Goal: Information Seeking & Learning: Check status

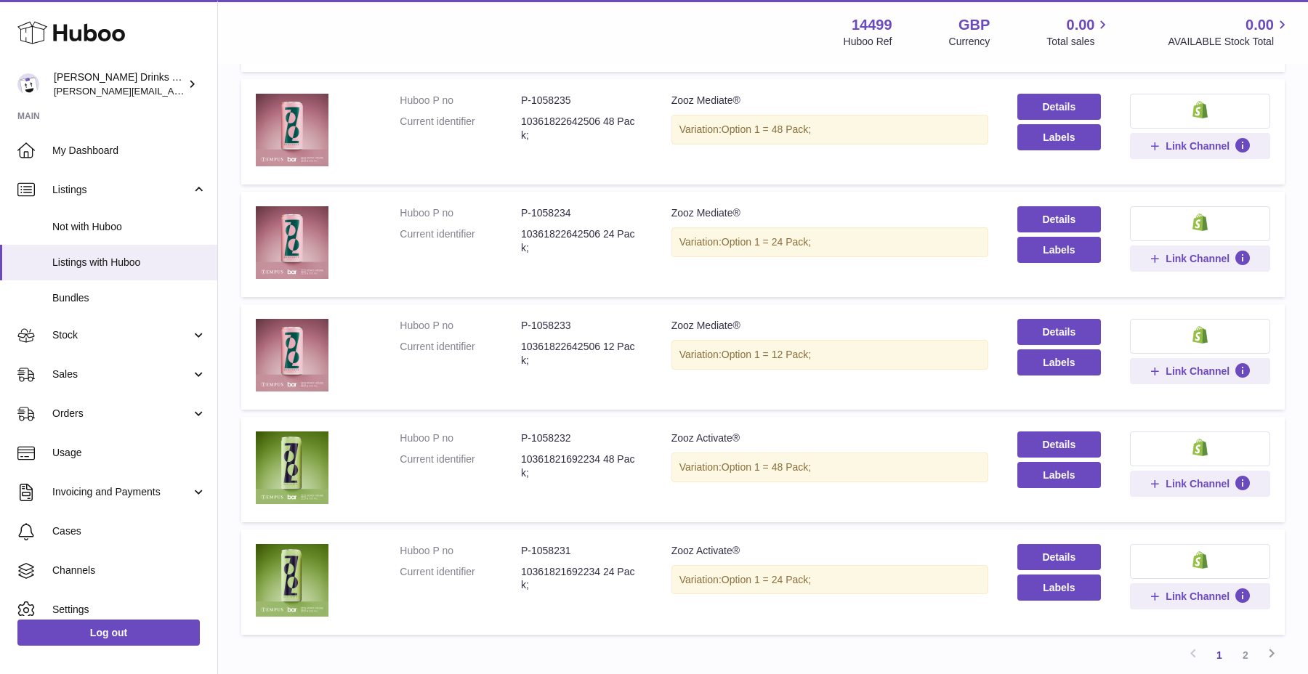
scroll to position [1117, 0]
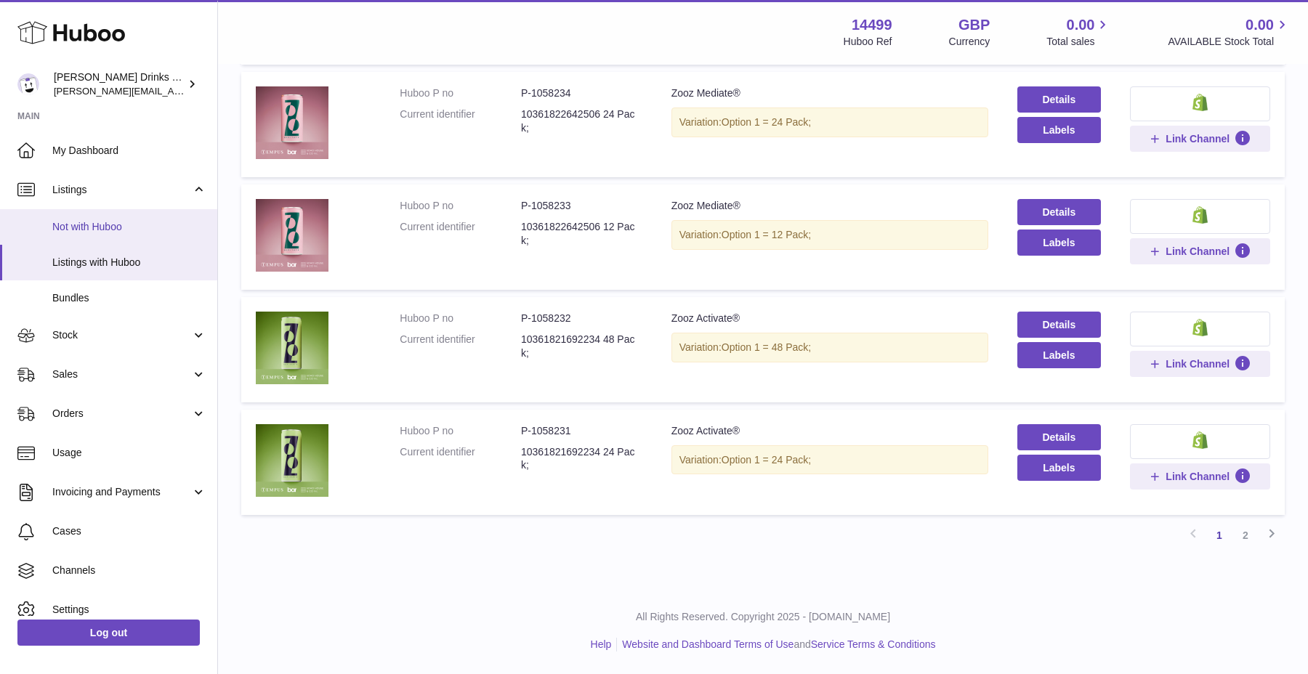
click at [169, 241] on link "Not with Huboo" at bounding box center [108, 227] width 217 height 36
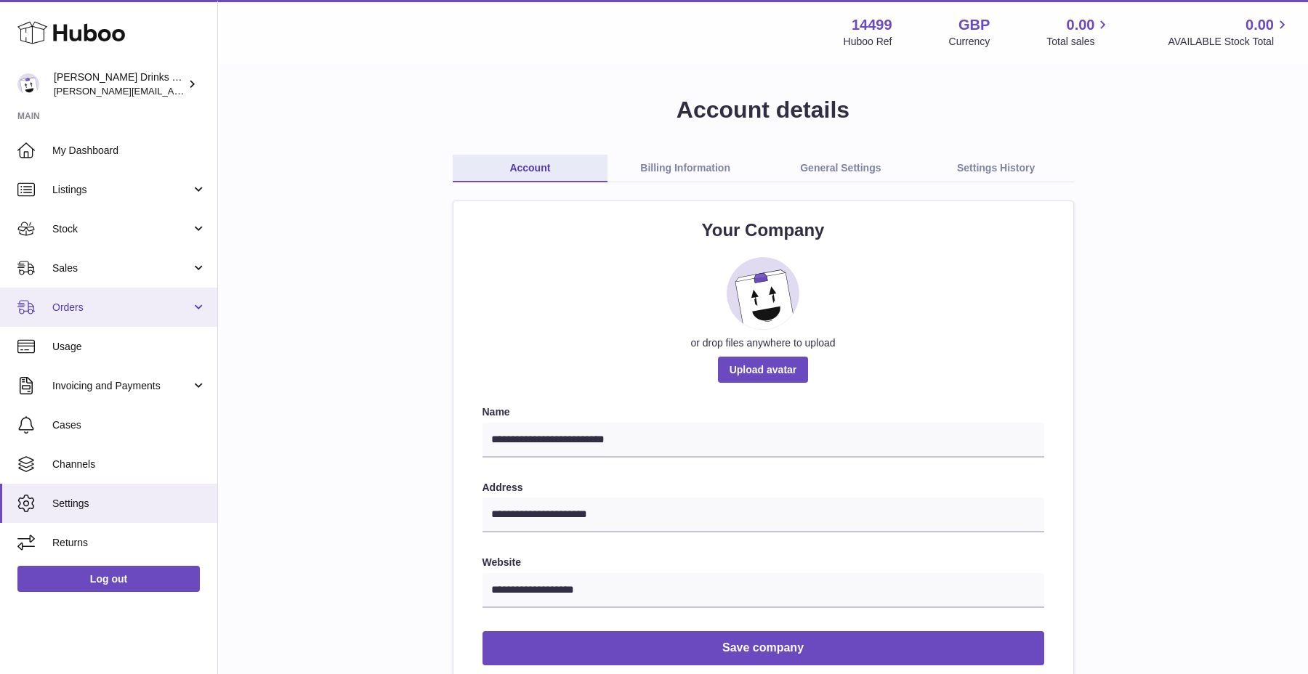
click at [91, 302] on span "Orders" at bounding box center [121, 308] width 139 height 14
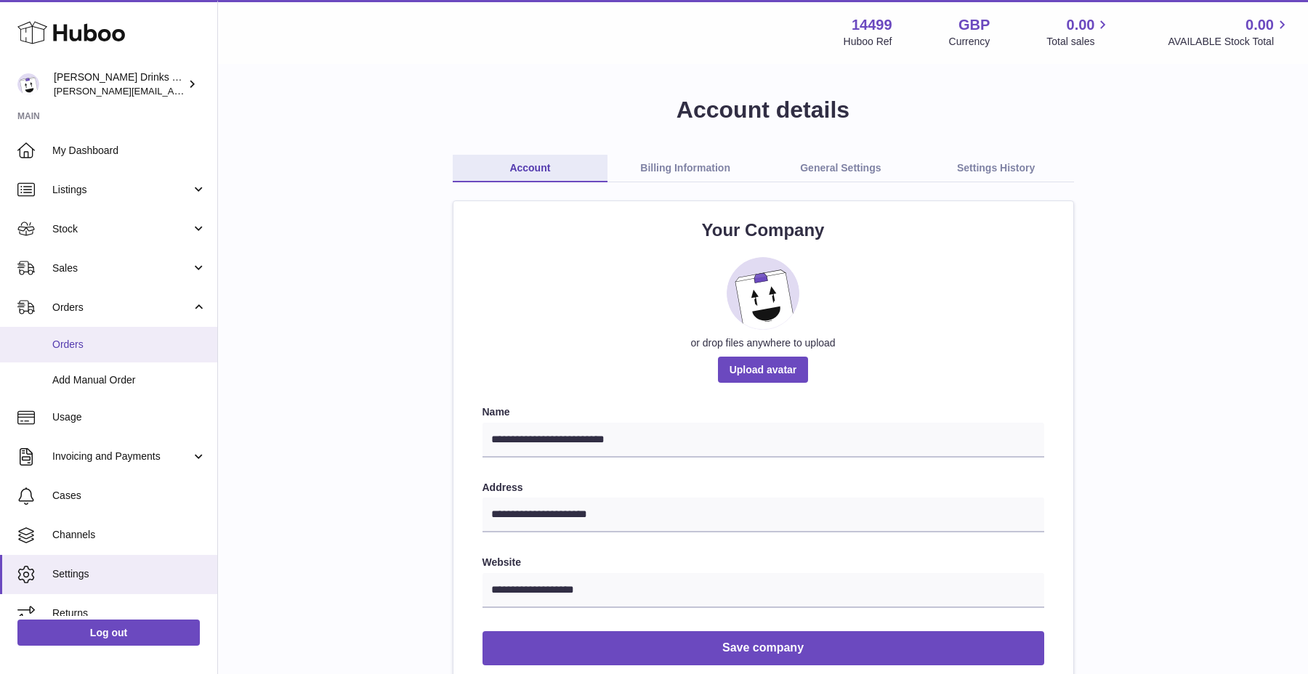
click at [92, 346] on span "Orders" at bounding box center [129, 345] width 154 height 14
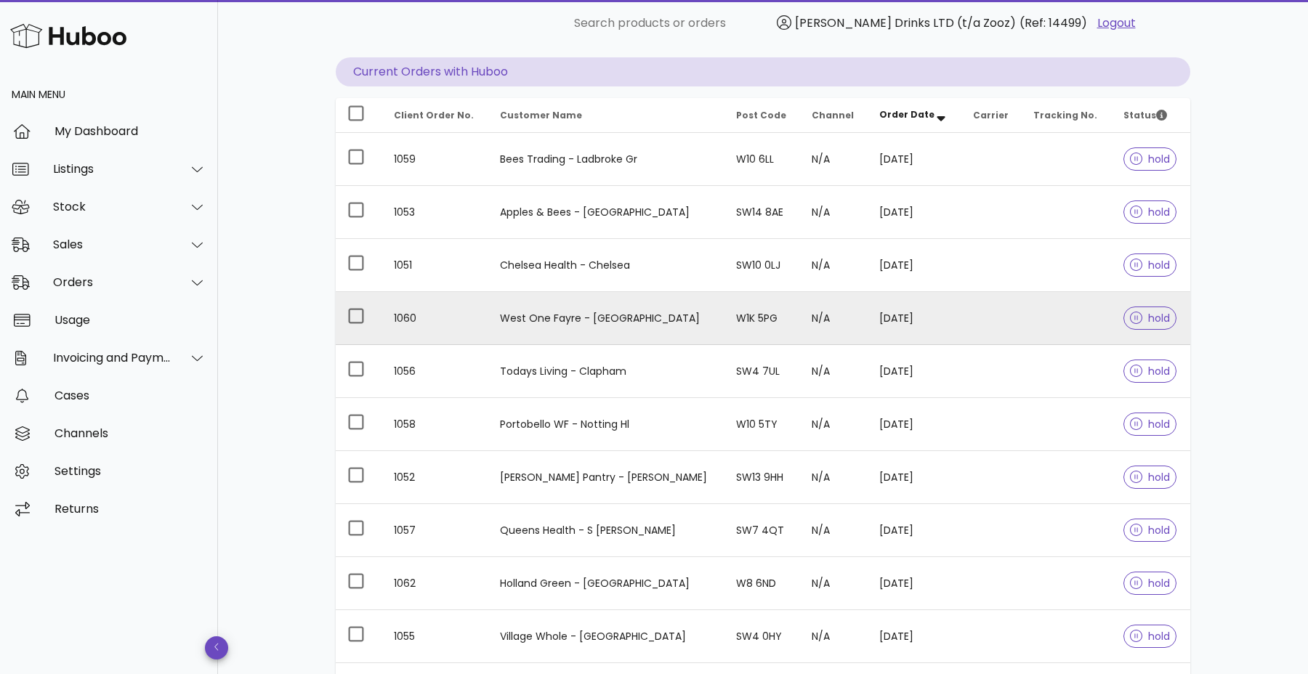
scroll to position [142, 0]
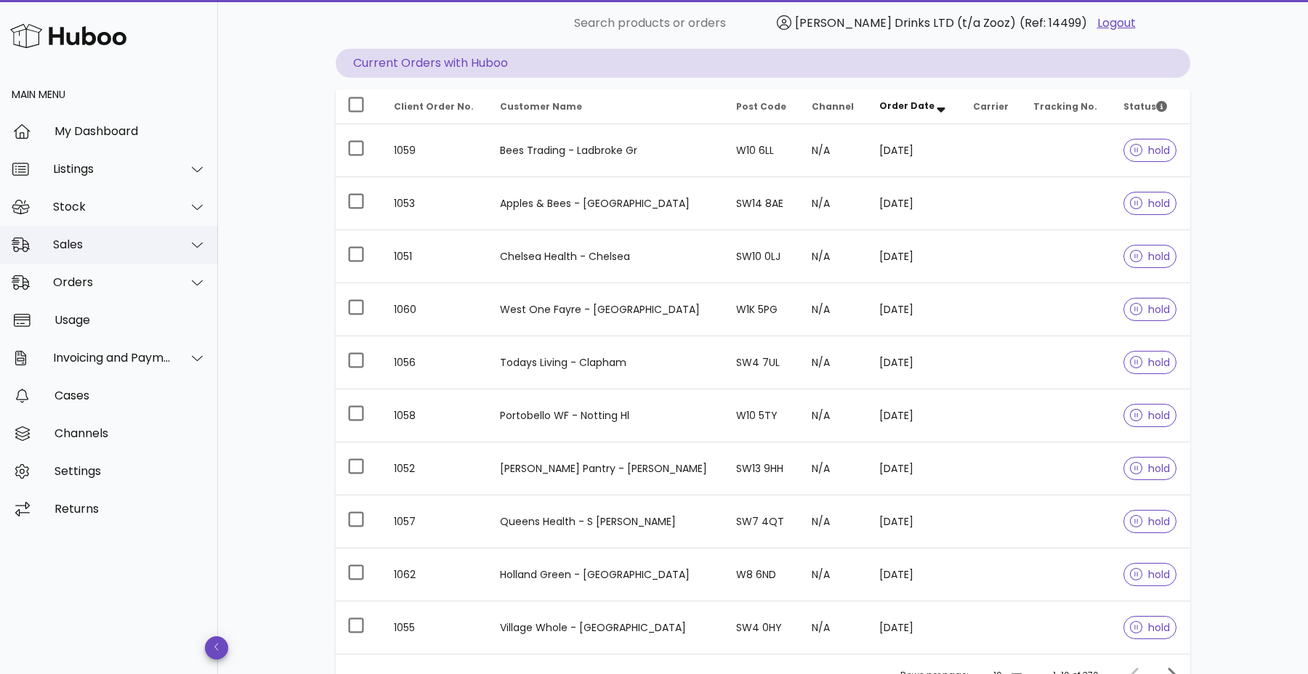
click at [164, 238] on div "Sales" at bounding box center [112, 245] width 118 height 14
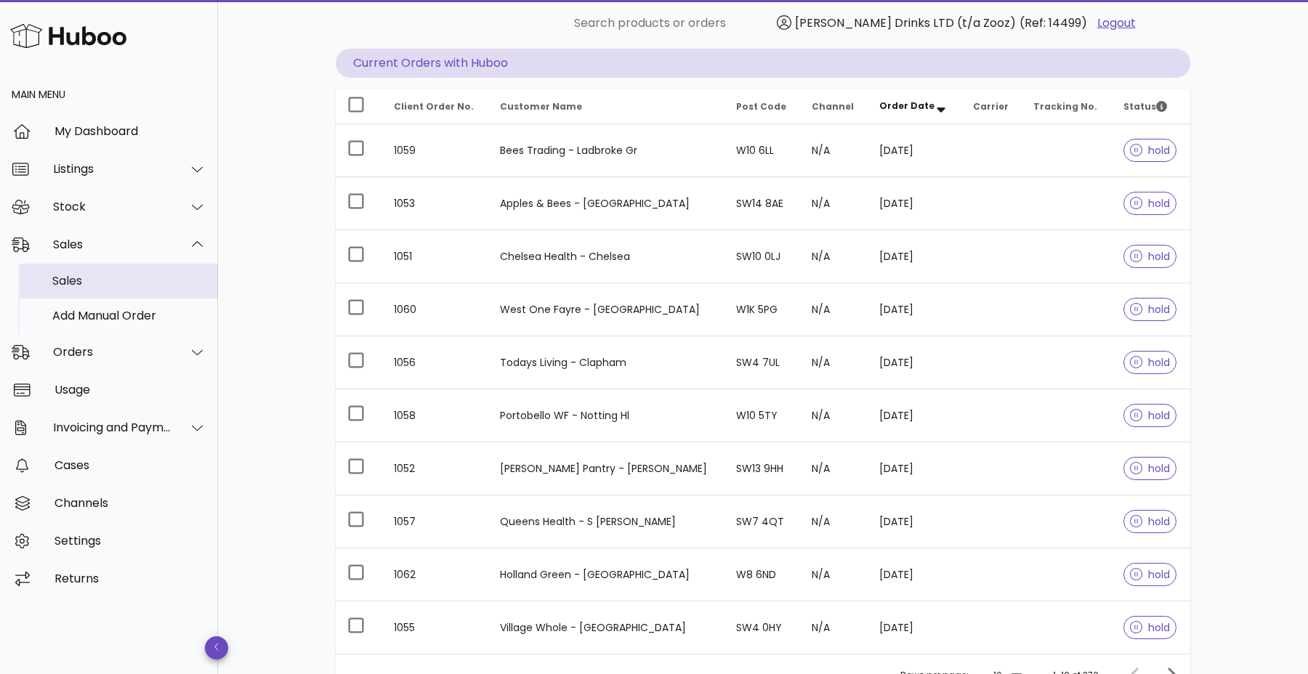
click at [152, 270] on div "Sales" at bounding box center [129, 280] width 154 height 31
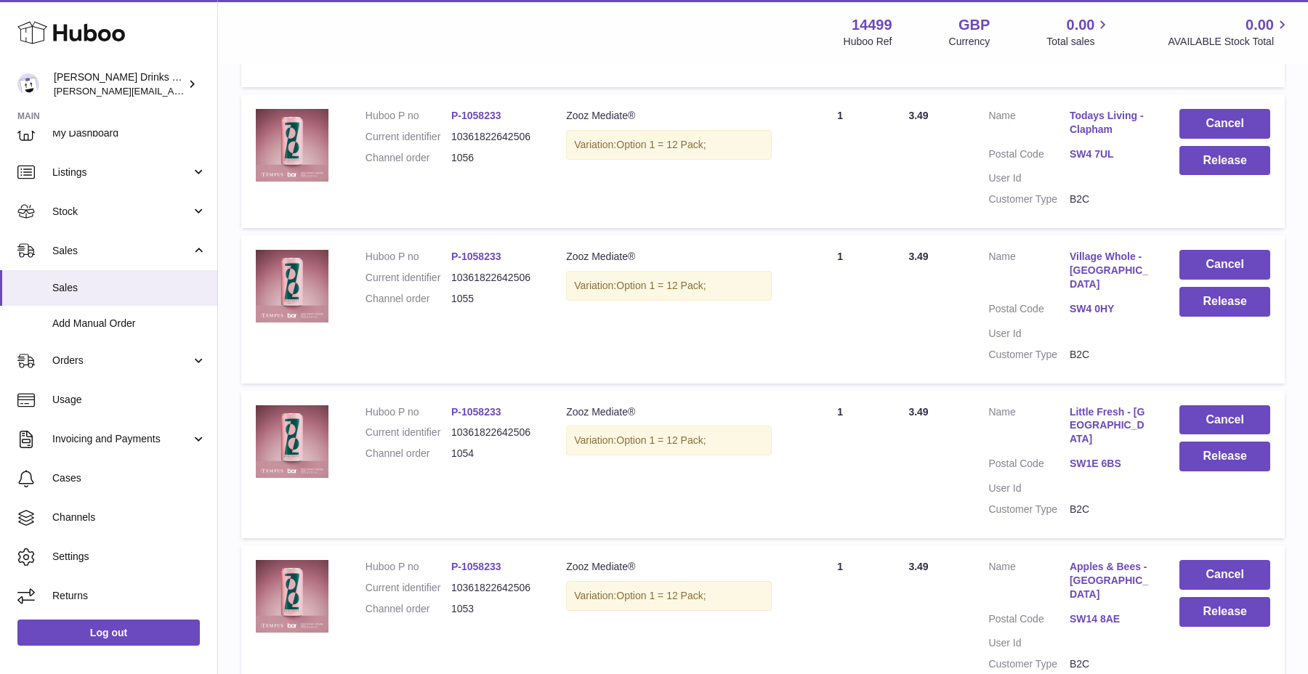
scroll to position [1170, 0]
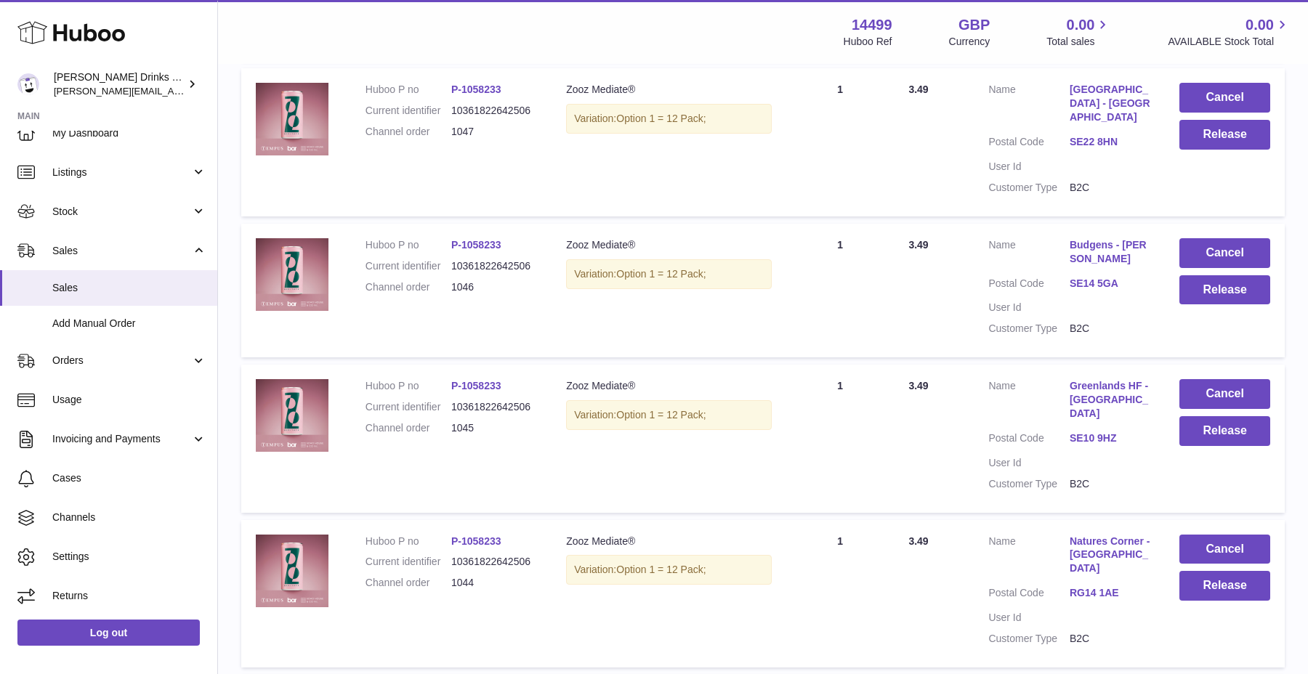
scroll to position [1255, 0]
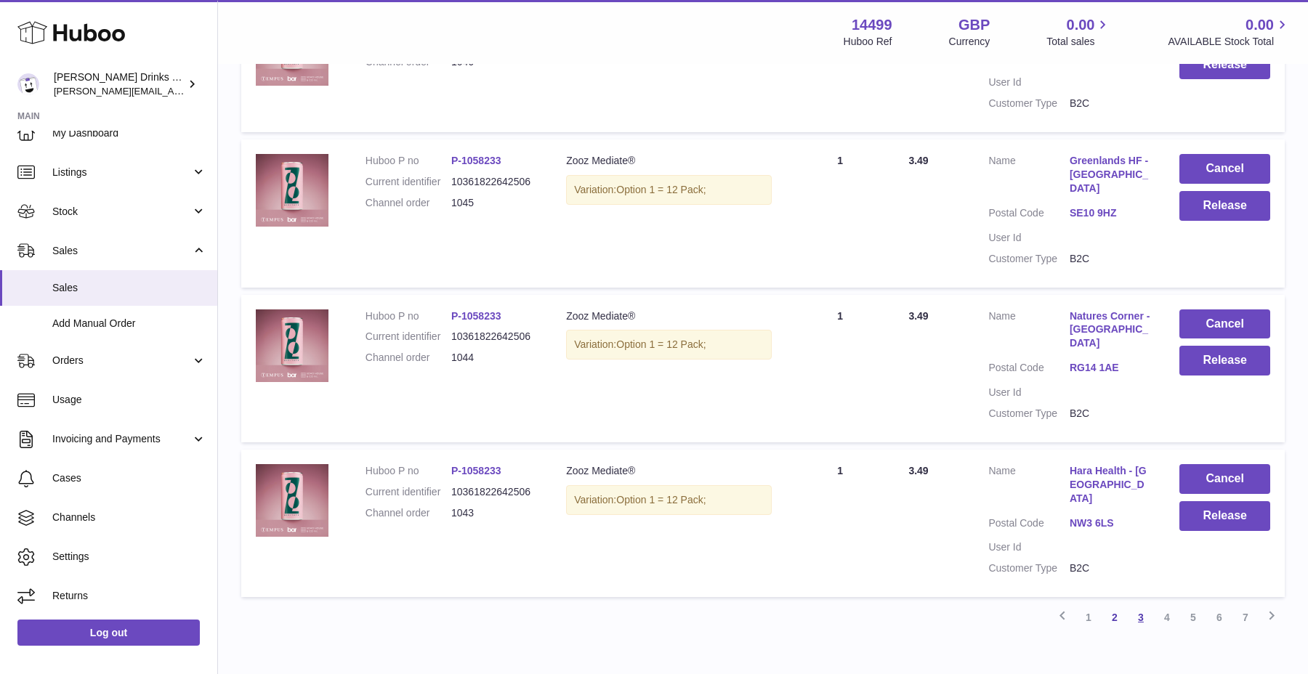
click at [1136, 604] on link "3" at bounding box center [1141, 617] width 26 height 26
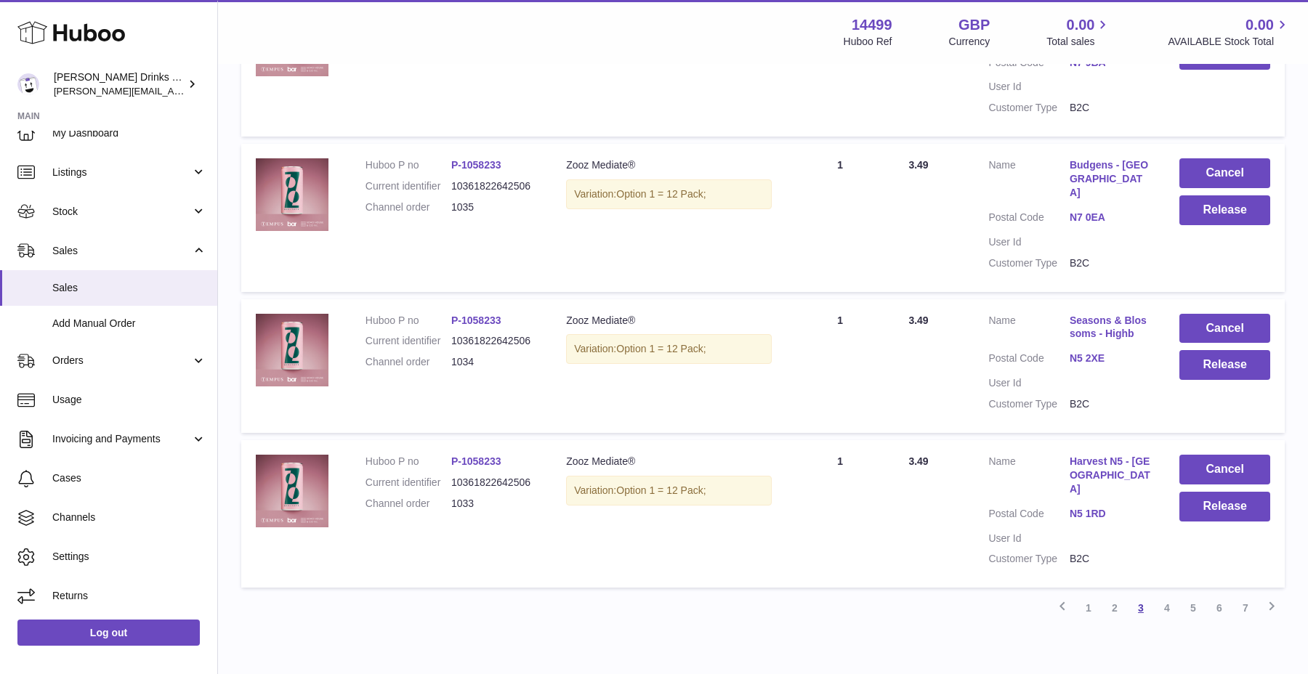
scroll to position [1255, 0]
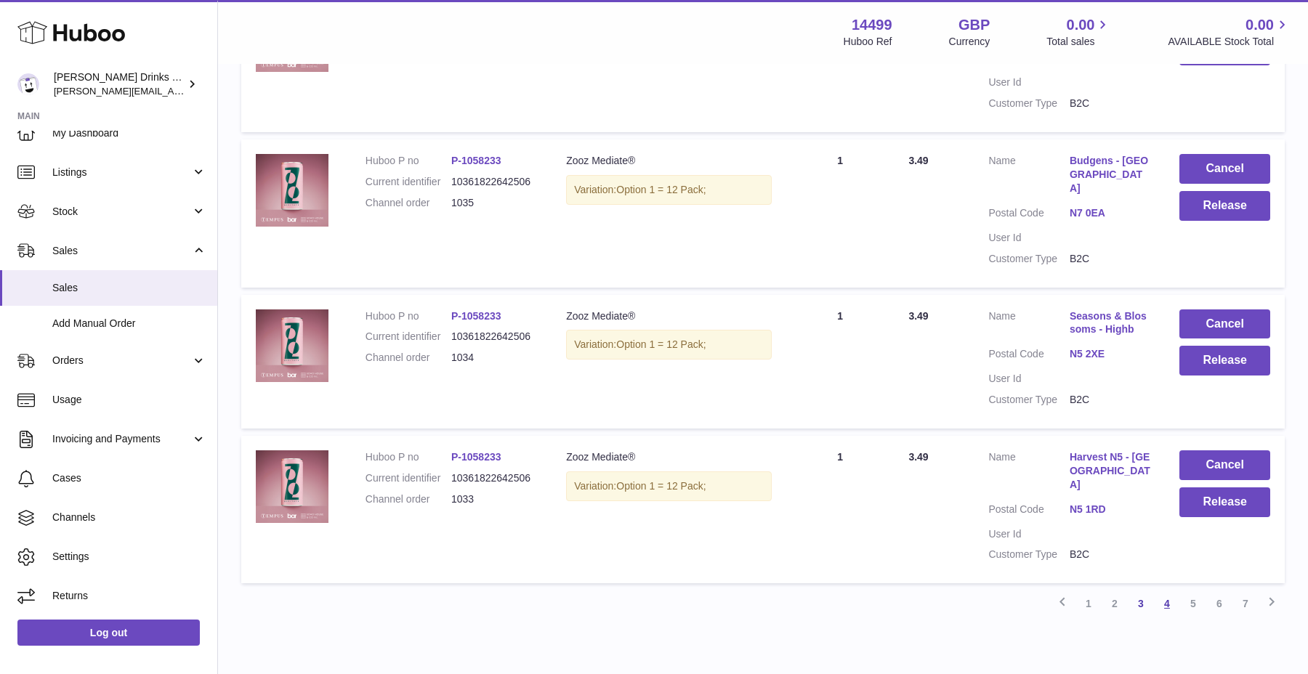
click at [1160, 591] on link "4" at bounding box center [1167, 604] width 26 height 26
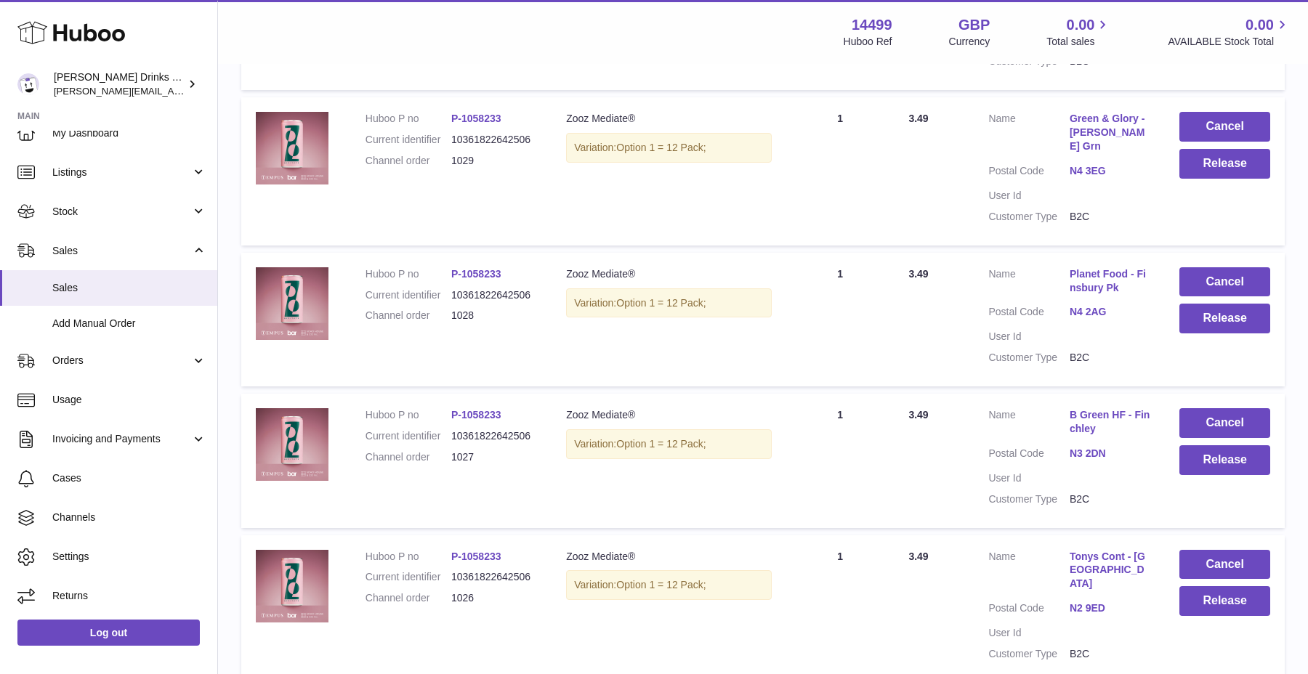
scroll to position [1255, 0]
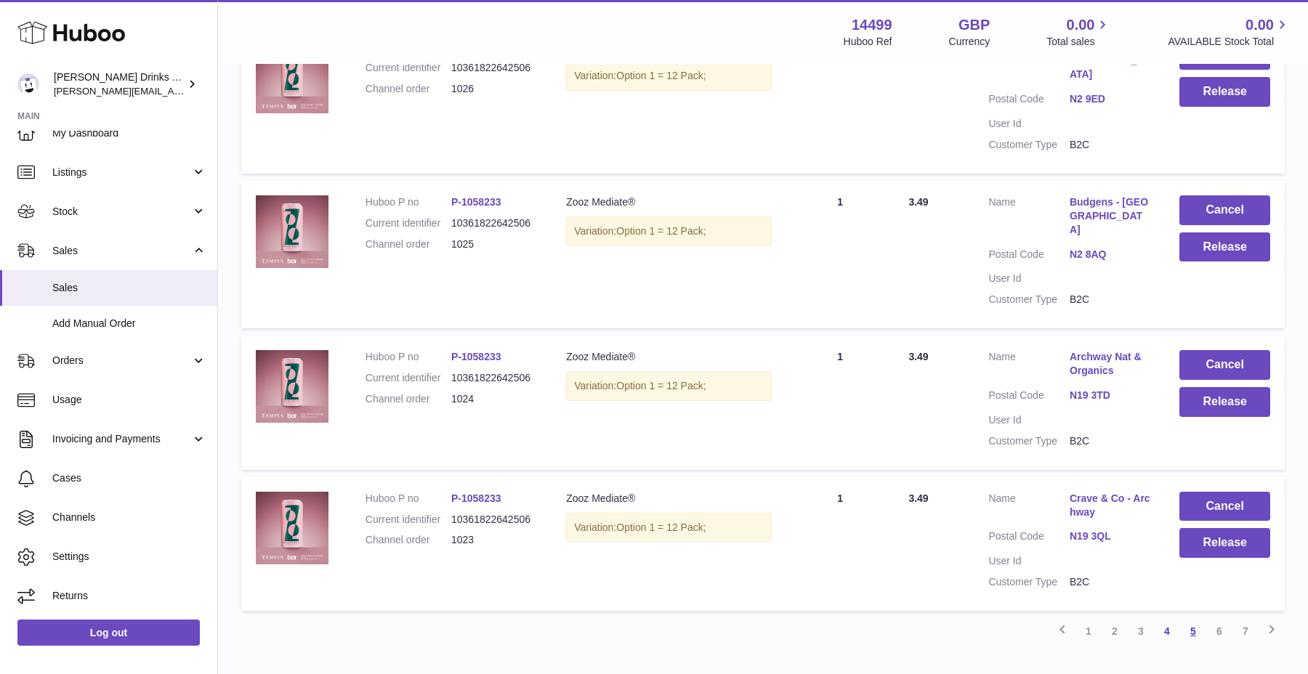
click at [1197, 618] on link "5" at bounding box center [1193, 631] width 26 height 26
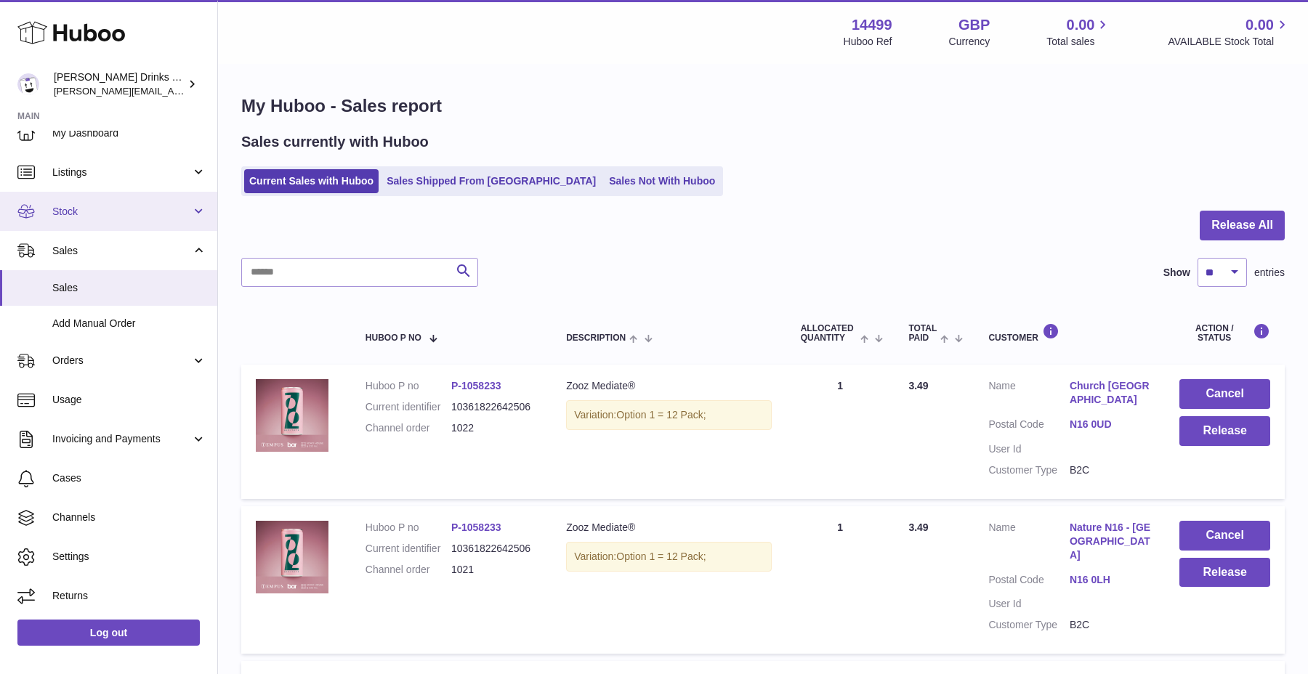
click at [130, 223] on link "Stock" at bounding box center [108, 211] width 217 height 39
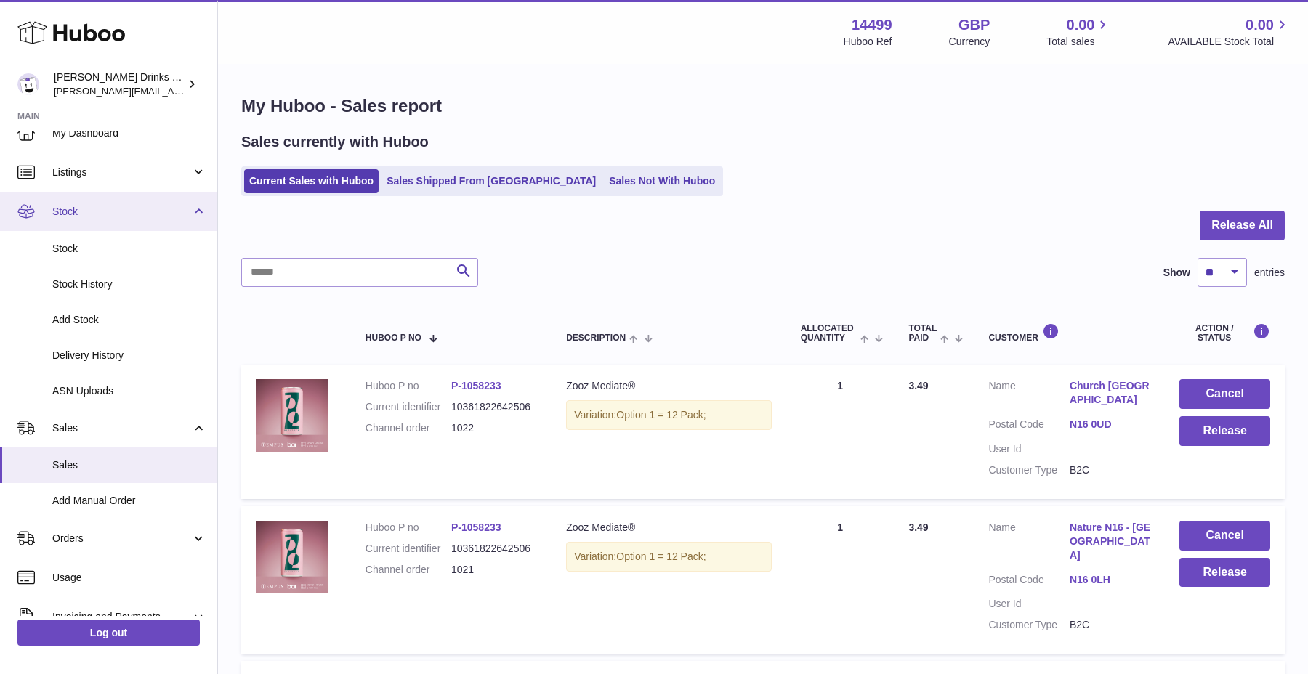
click at [125, 216] on span "Stock" at bounding box center [121, 212] width 139 height 14
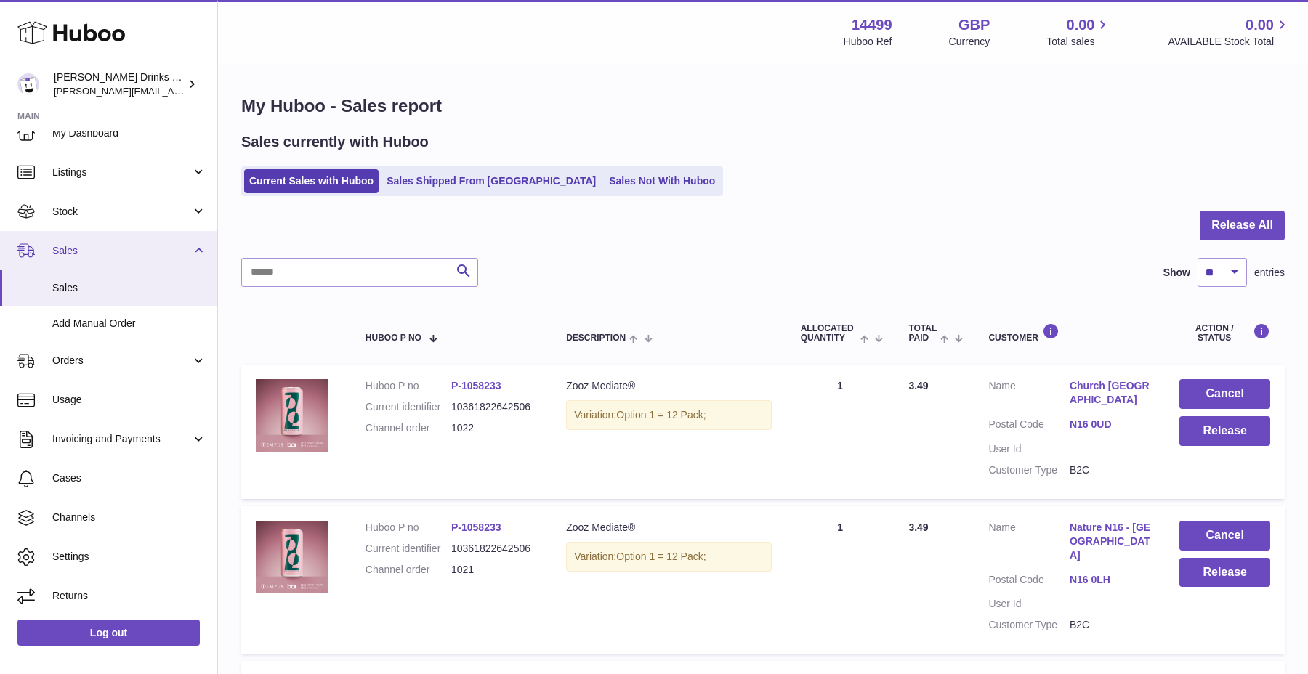
click at [133, 237] on link "Sales" at bounding box center [108, 250] width 217 height 39
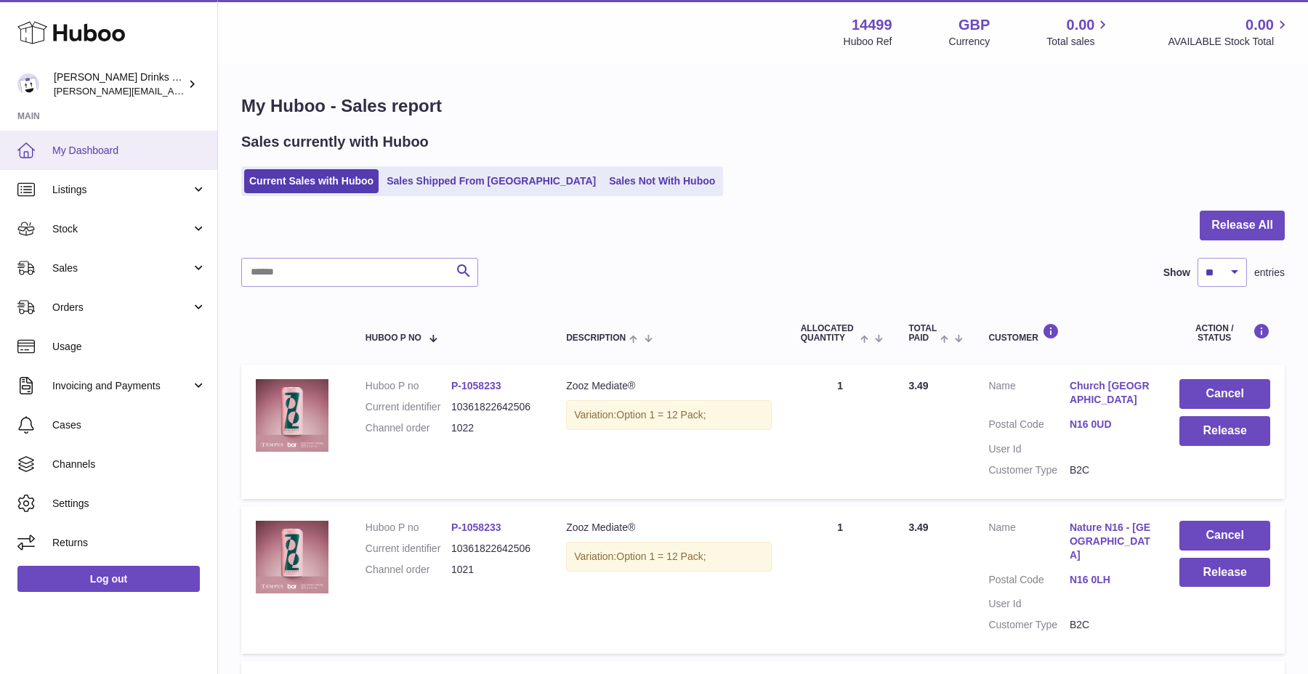
click at [134, 155] on span "My Dashboard" at bounding box center [129, 151] width 154 height 14
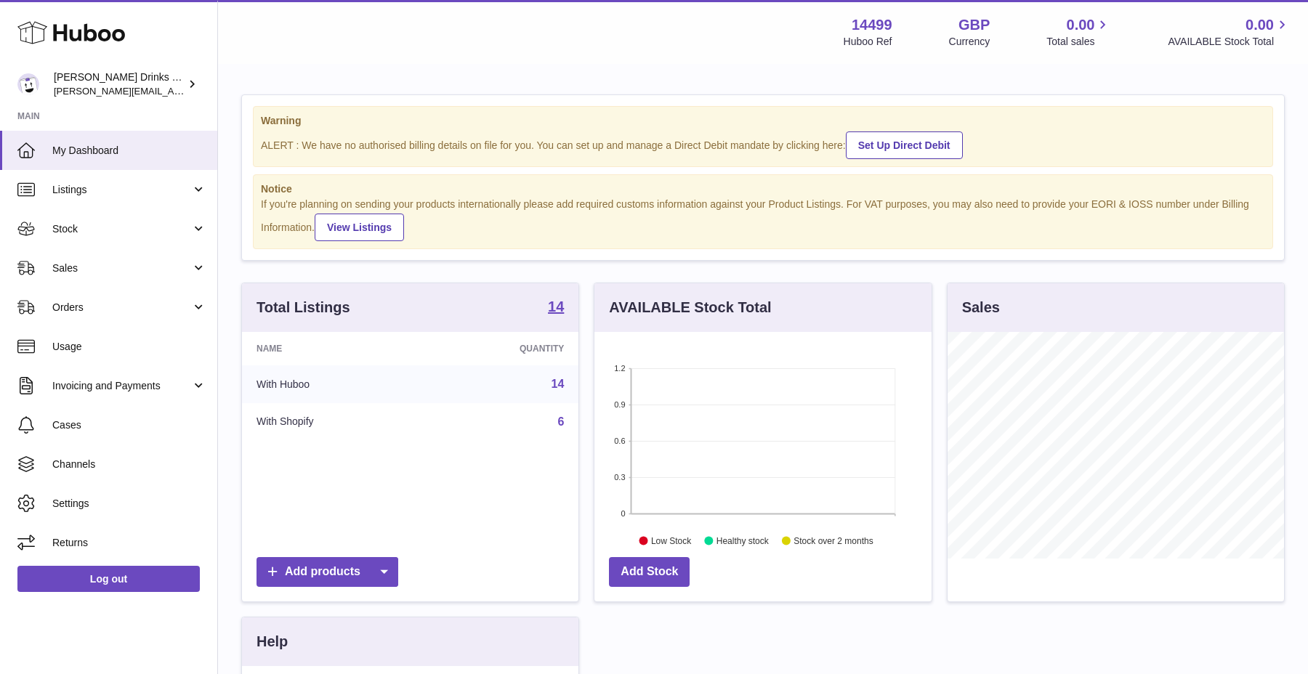
scroll to position [227, 336]
click at [149, 147] on span "My Dashboard" at bounding box center [129, 151] width 154 height 14
click at [336, 391] on td "With Huboo" at bounding box center [333, 384] width 182 height 38
click at [328, 421] on td "With Shopify" at bounding box center [333, 422] width 182 height 38
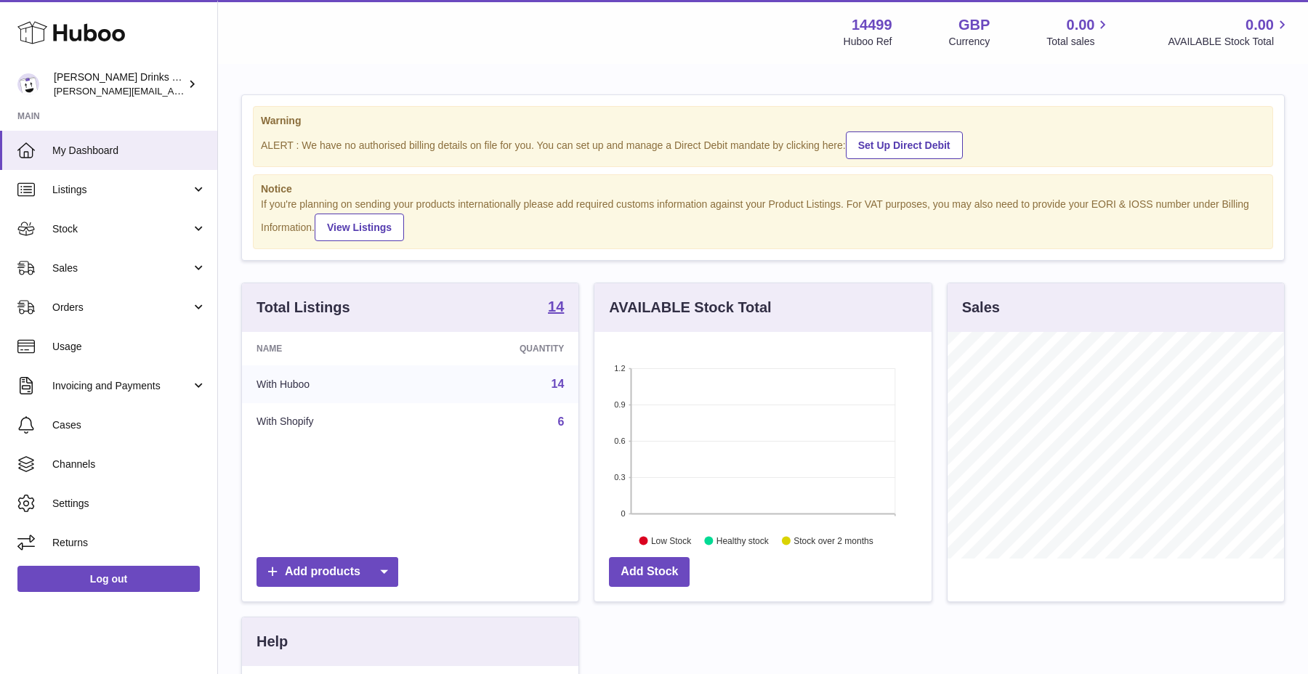
click at [302, 424] on td "With Shopify" at bounding box center [333, 422] width 182 height 38
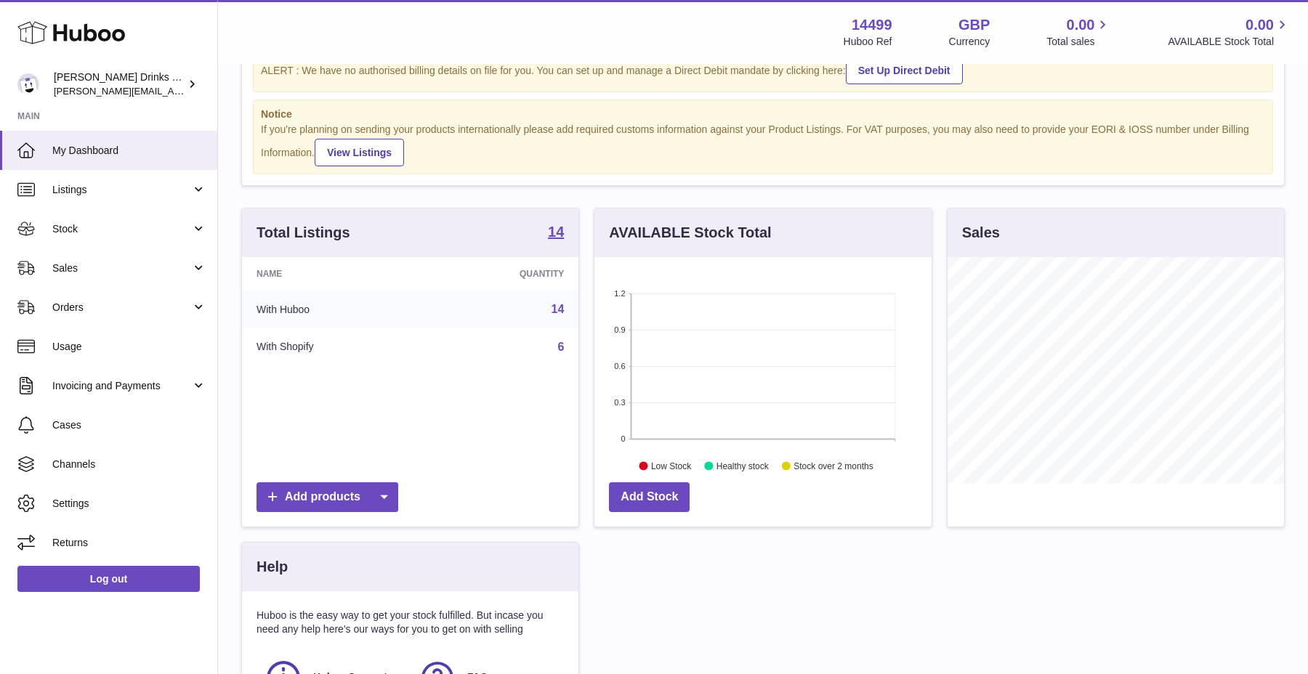
scroll to position [39, 0]
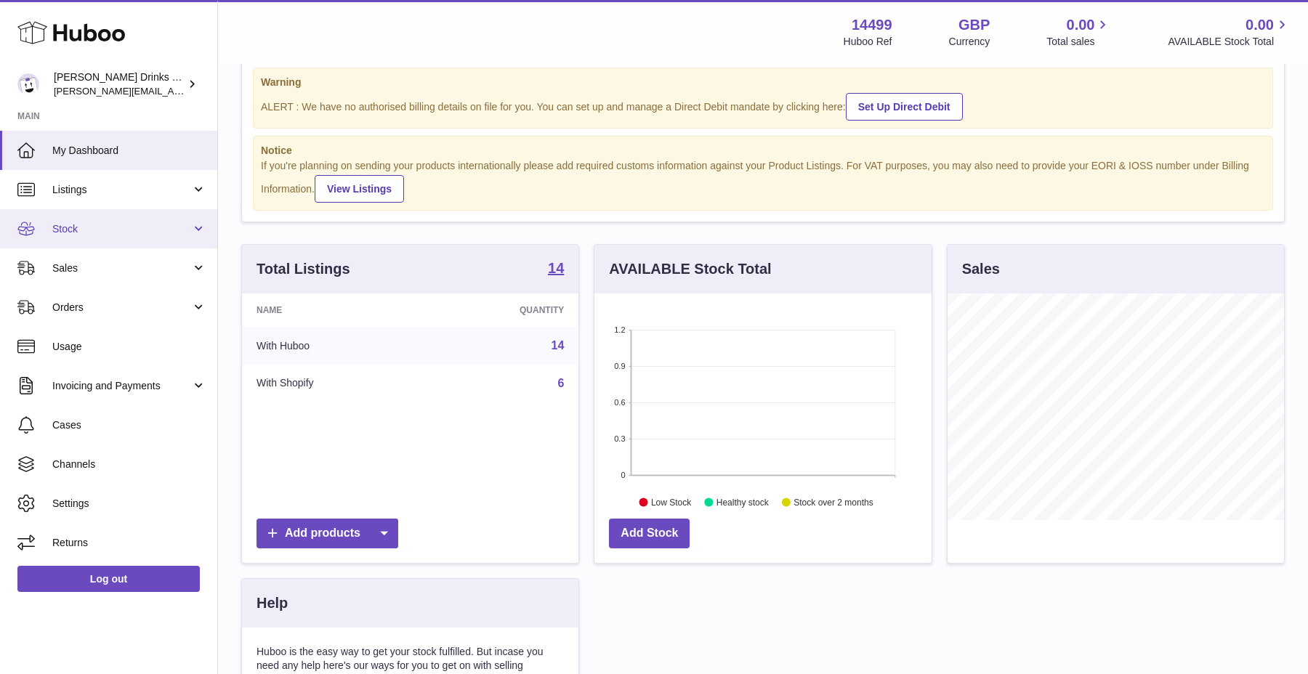
click at [164, 238] on link "Stock" at bounding box center [108, 228] width 217 height 39
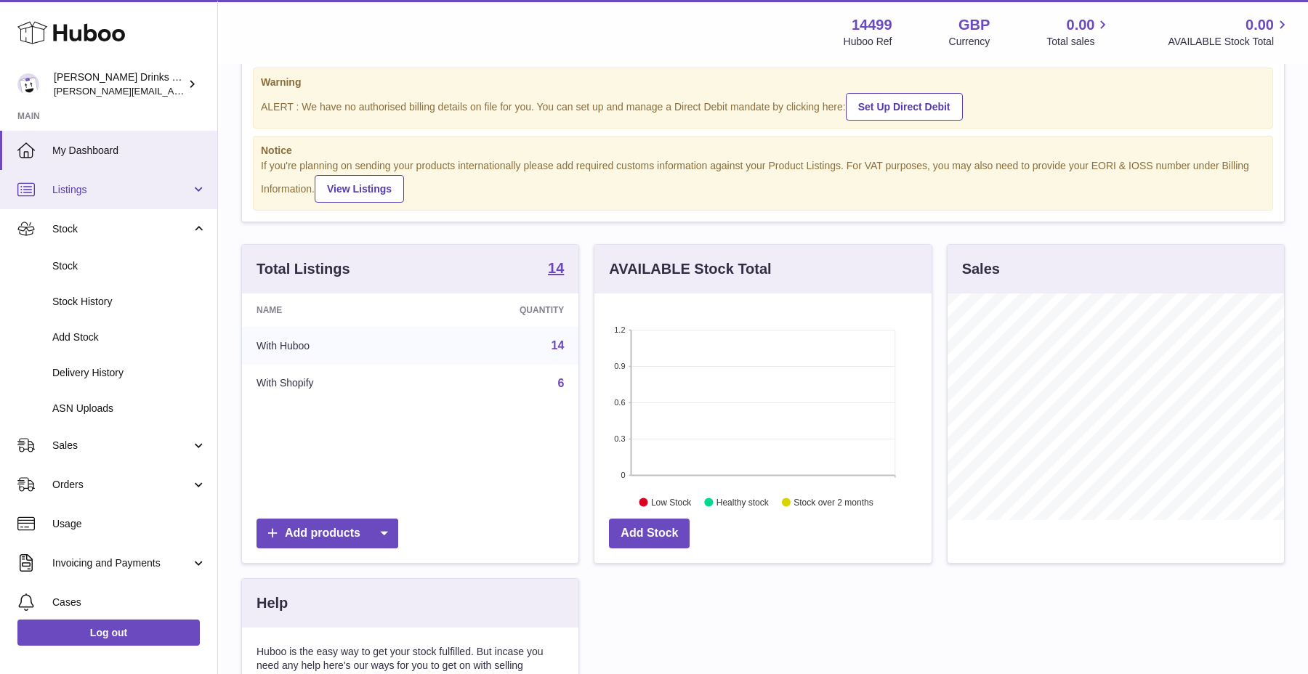
click at [150, 185] on span "Listings" at bounding box center [121, 190] width 139 height 14
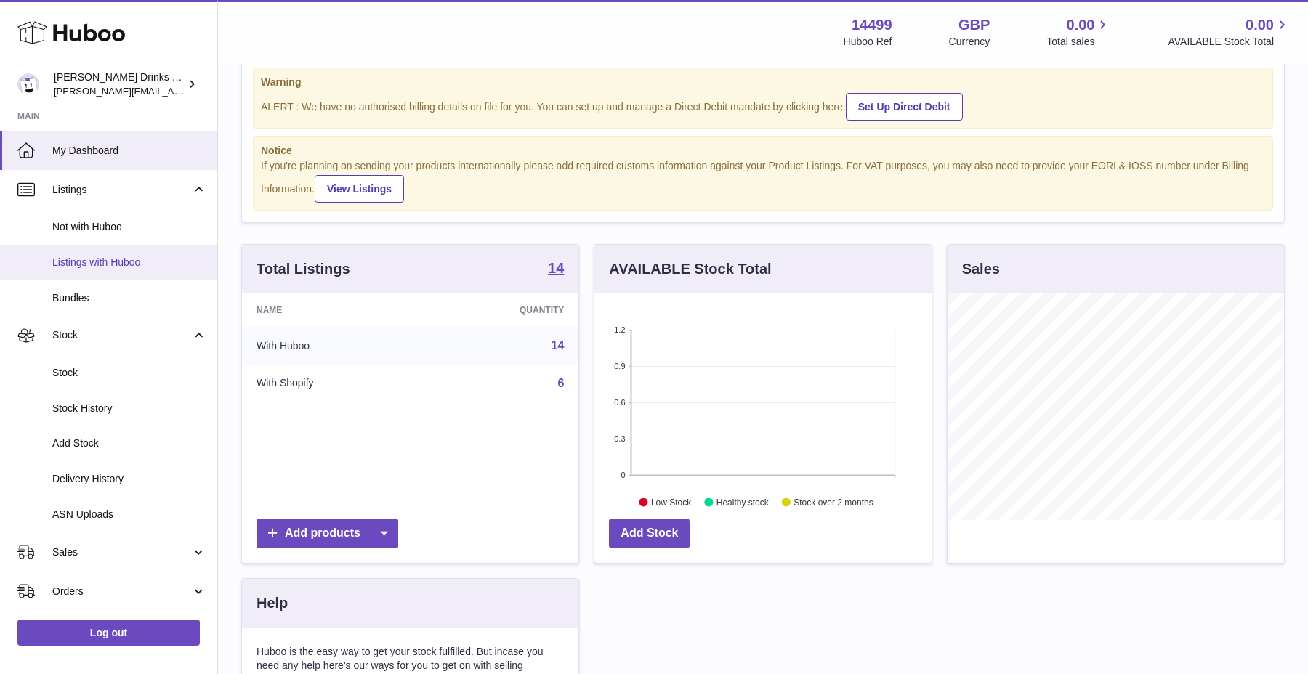
click at [125, 268] on span "Listings with Huboo" at bounding box center [129, 263] width 154 height 14
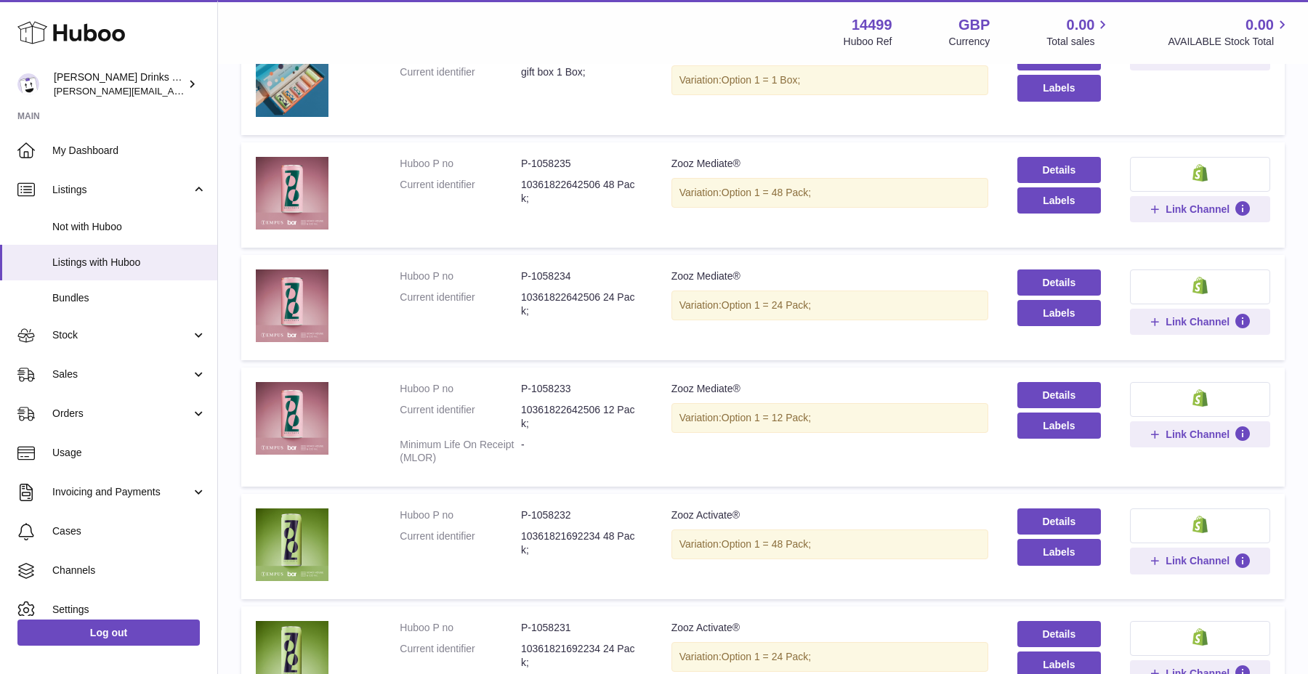
scroll to position [934, 0]
click at [1061, 288] on link "Details" at bounding box center [1059, 282] width 84 height 26
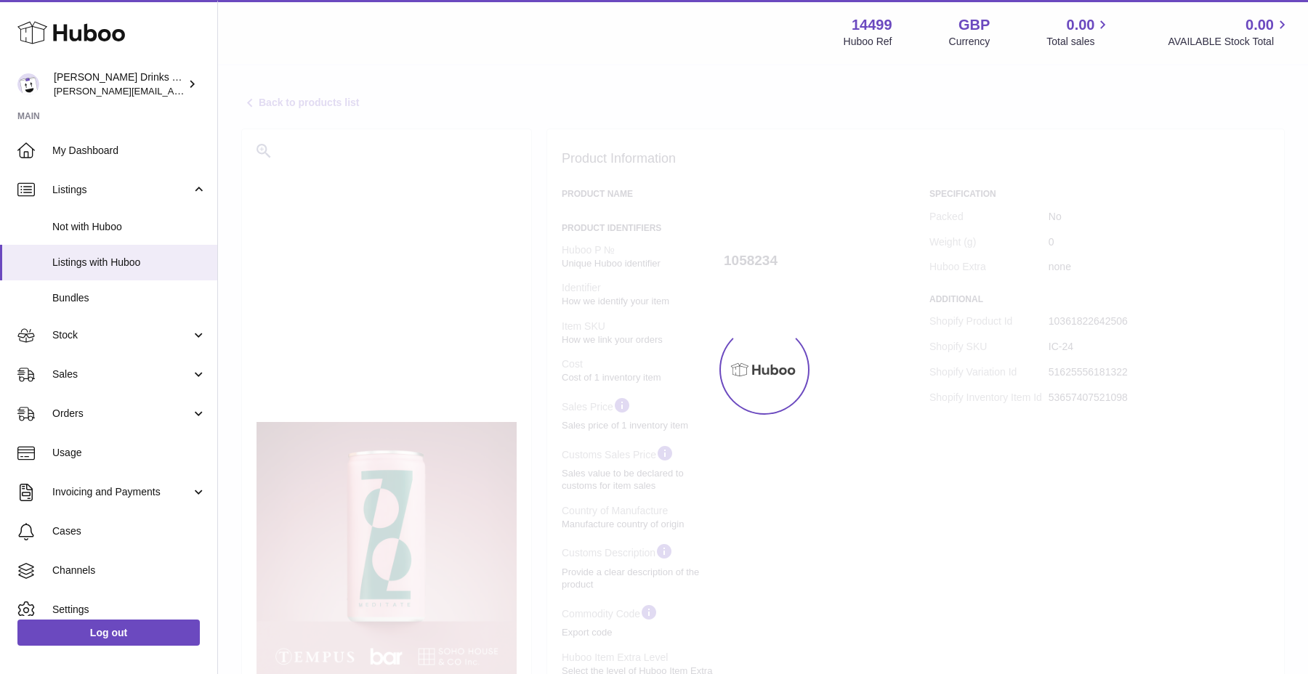
select select
select select "****"
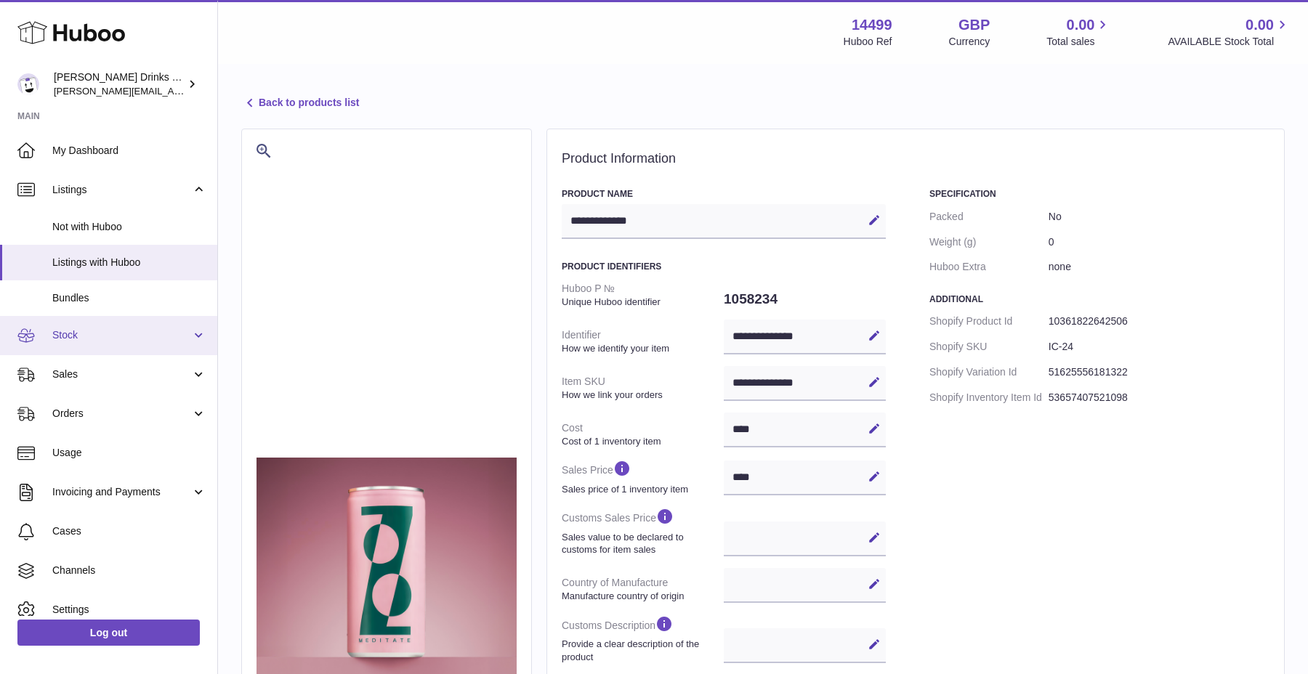
click at [117, 342] on span "Stock" at bounding box center [121, 335] width 139 height 14
